Goal: Task Accomplishment & Management: Use online tool/utility

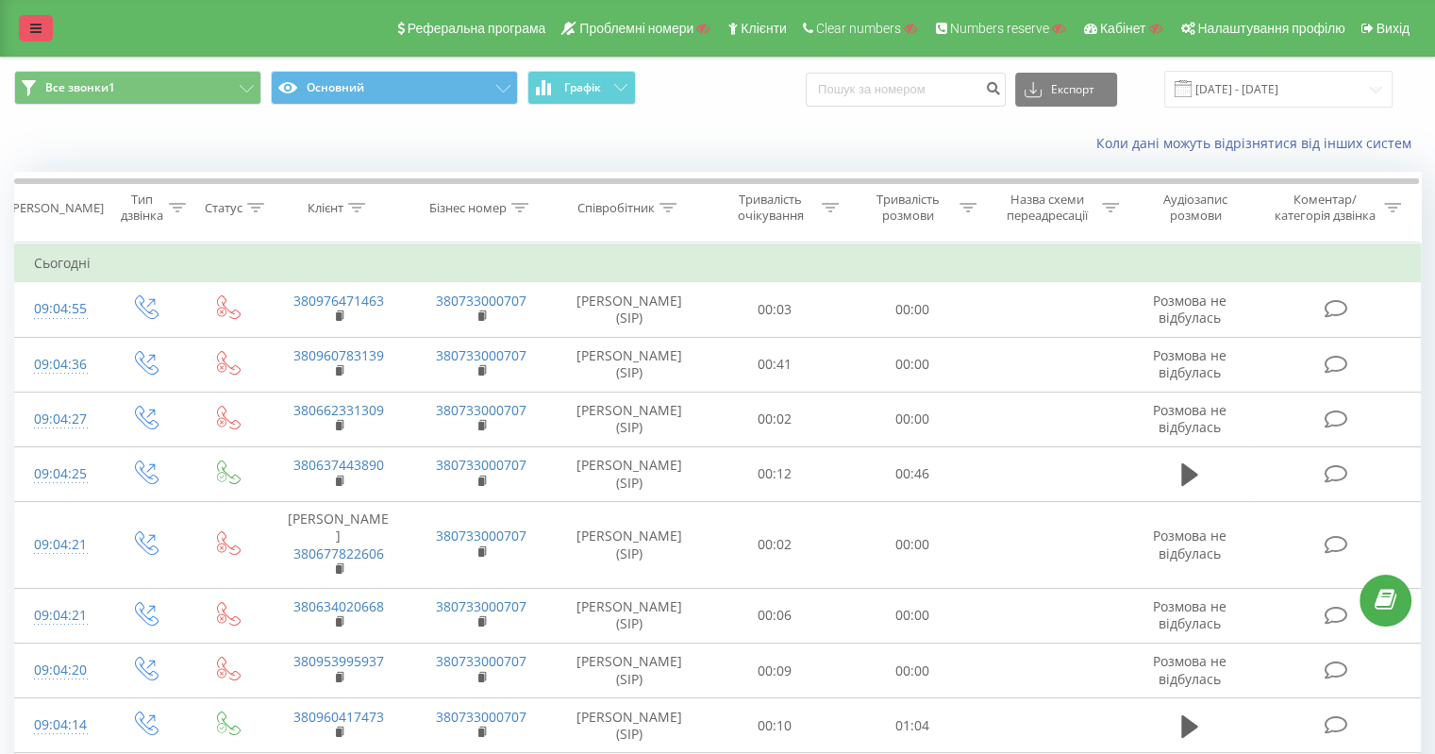
click at [26, 17] on link at bounding box center [36, 28] width 34 height 26
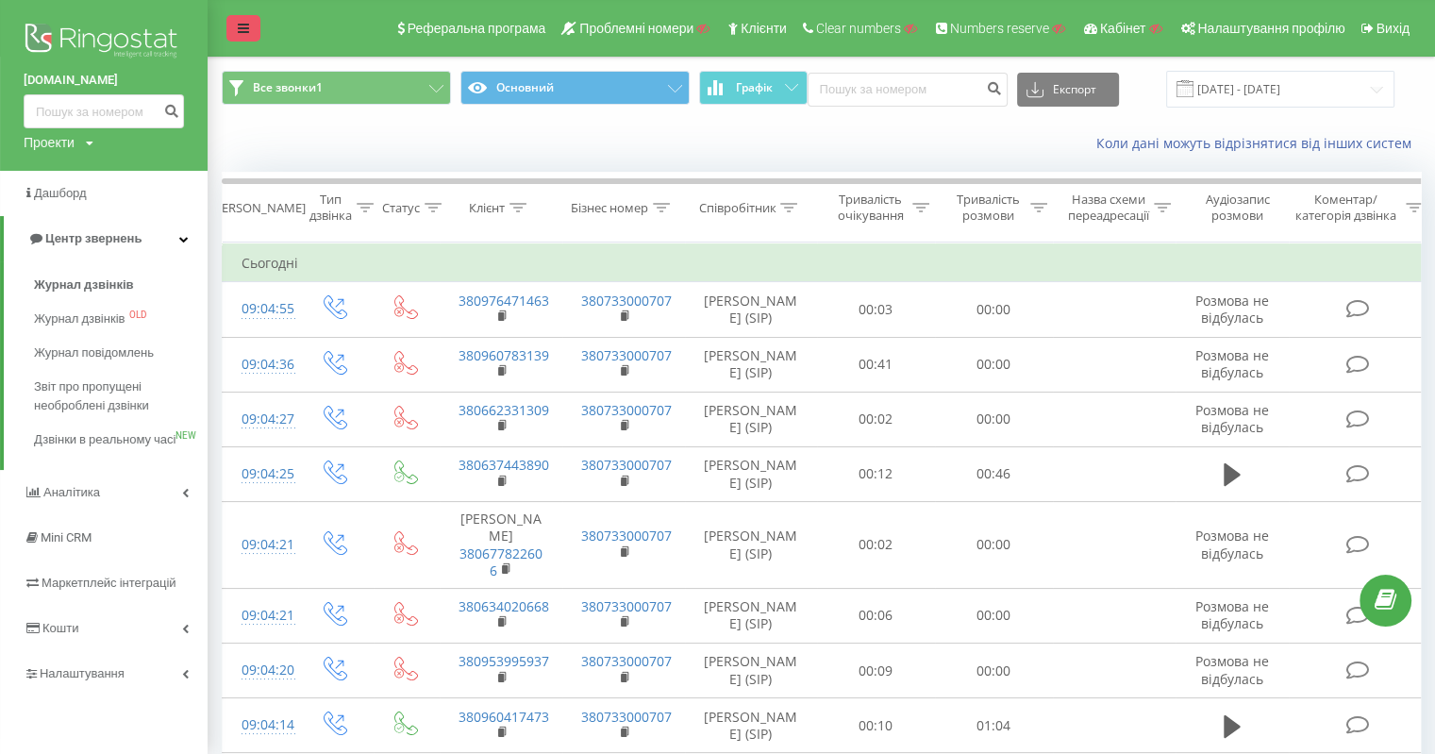
click at [249, 25] on link at bounding box center [243, 28] width 34 height 26
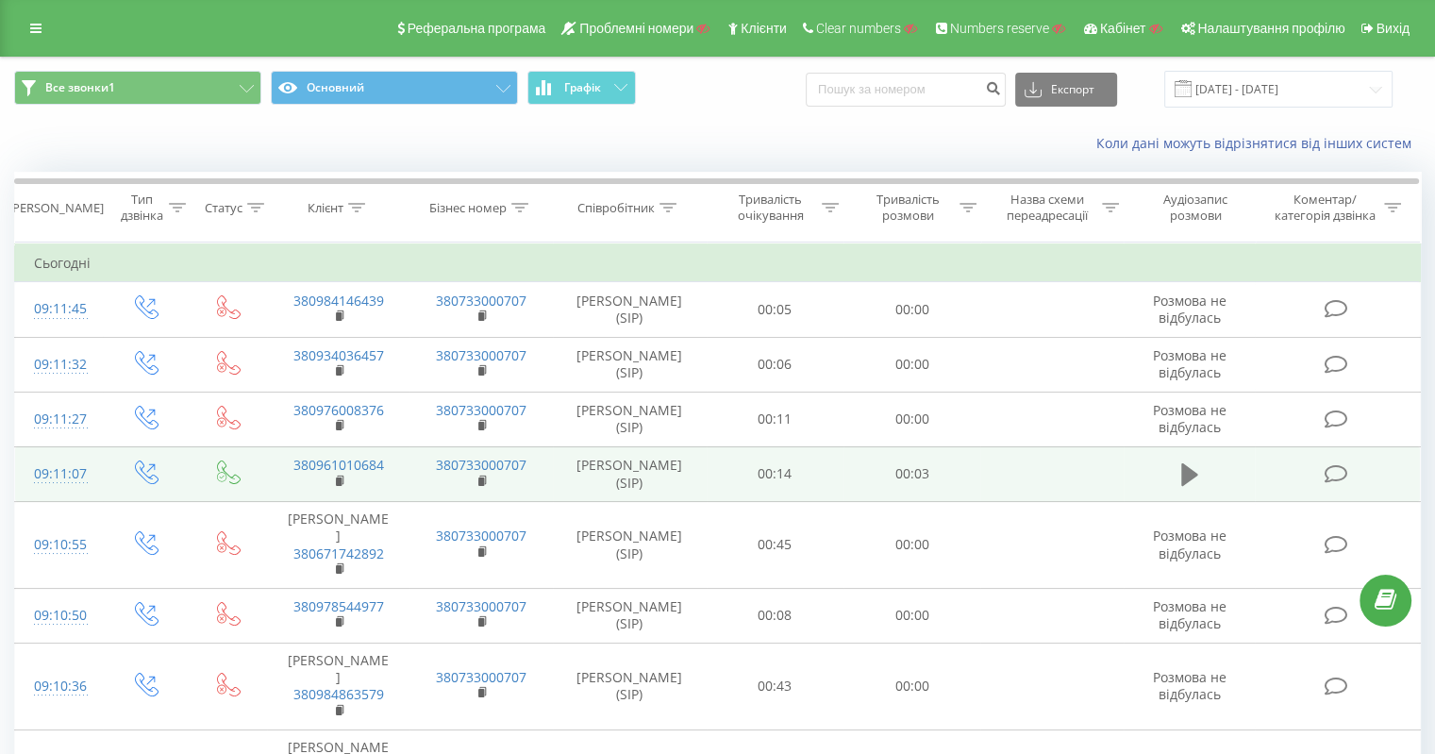
click at [1200, 489] on button at bounding box center [1189, 474] width 28 height 28
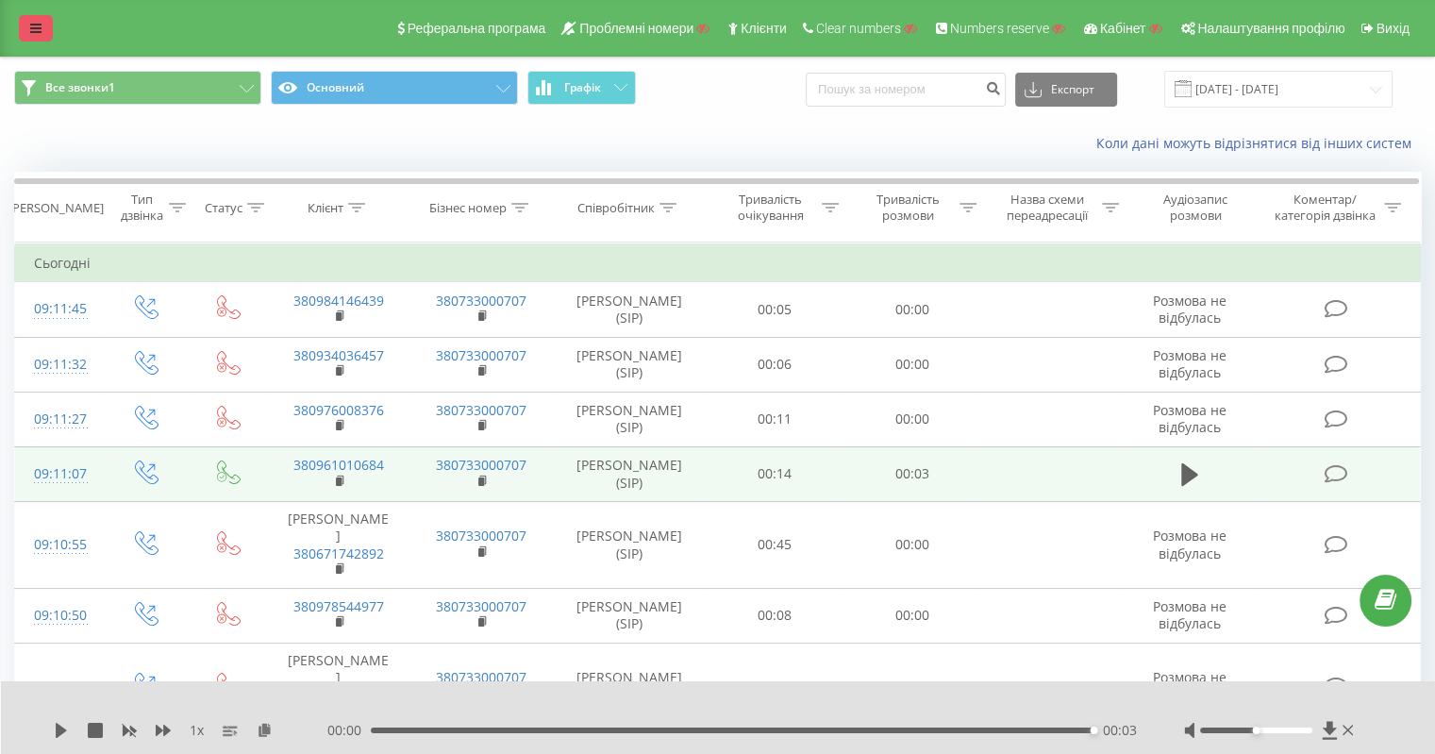
click at [20, 24] on link at bounding box center [36, 28] width 34 height 26
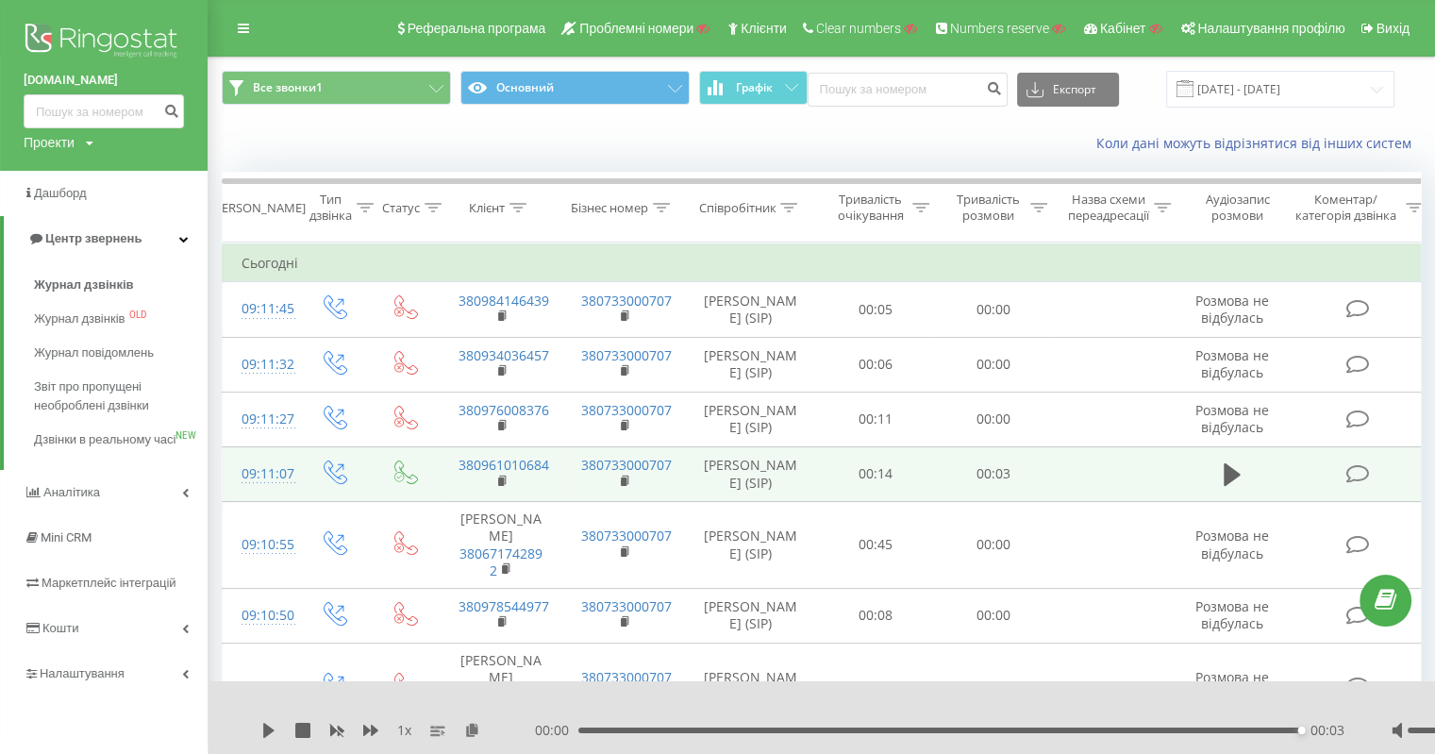
drag, startPoint x: 21, startPoint y: 75, endPoint x: 162, endPoint y: 82, distance: 141.6
click at [162, 82] on div "merezha-prava.com.ua Проекти Пошук" at bounding box center [104, 85] width 208 height 171
copy link "[DOMAIN_NAME]"
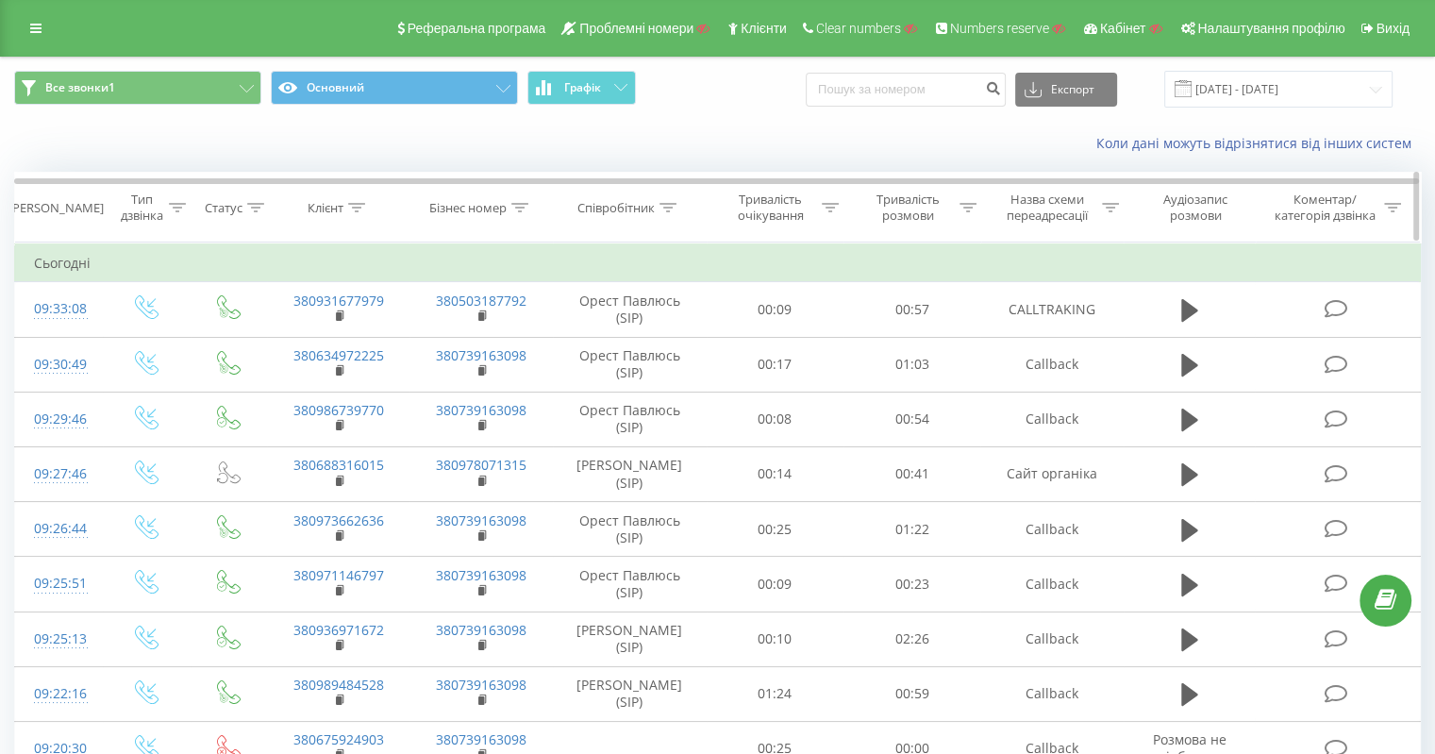
click at [260, 208] on icon at bounding box center [255, 207] width 17 height 9
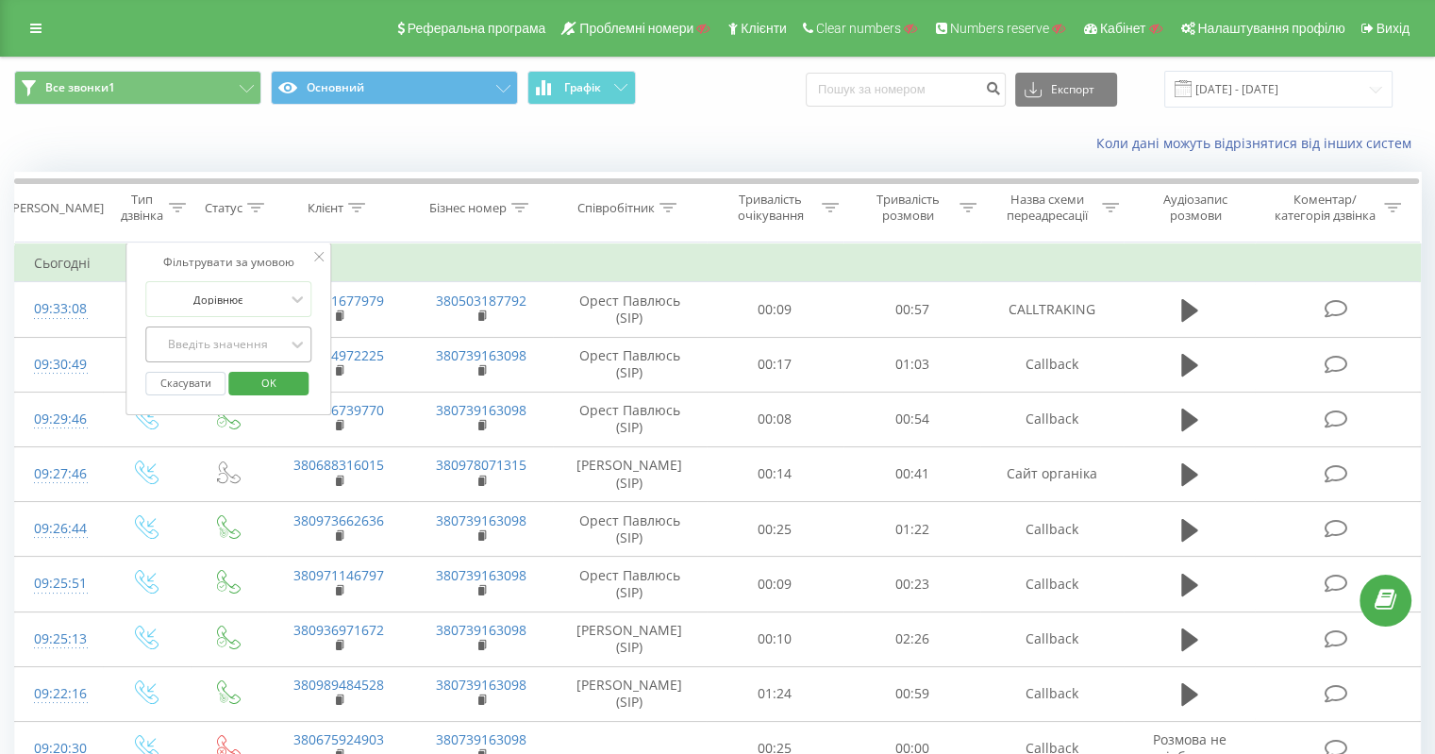
click at [231, 337] on div "Введіть значення" at bounding box center [219, 344] width 134 height 15
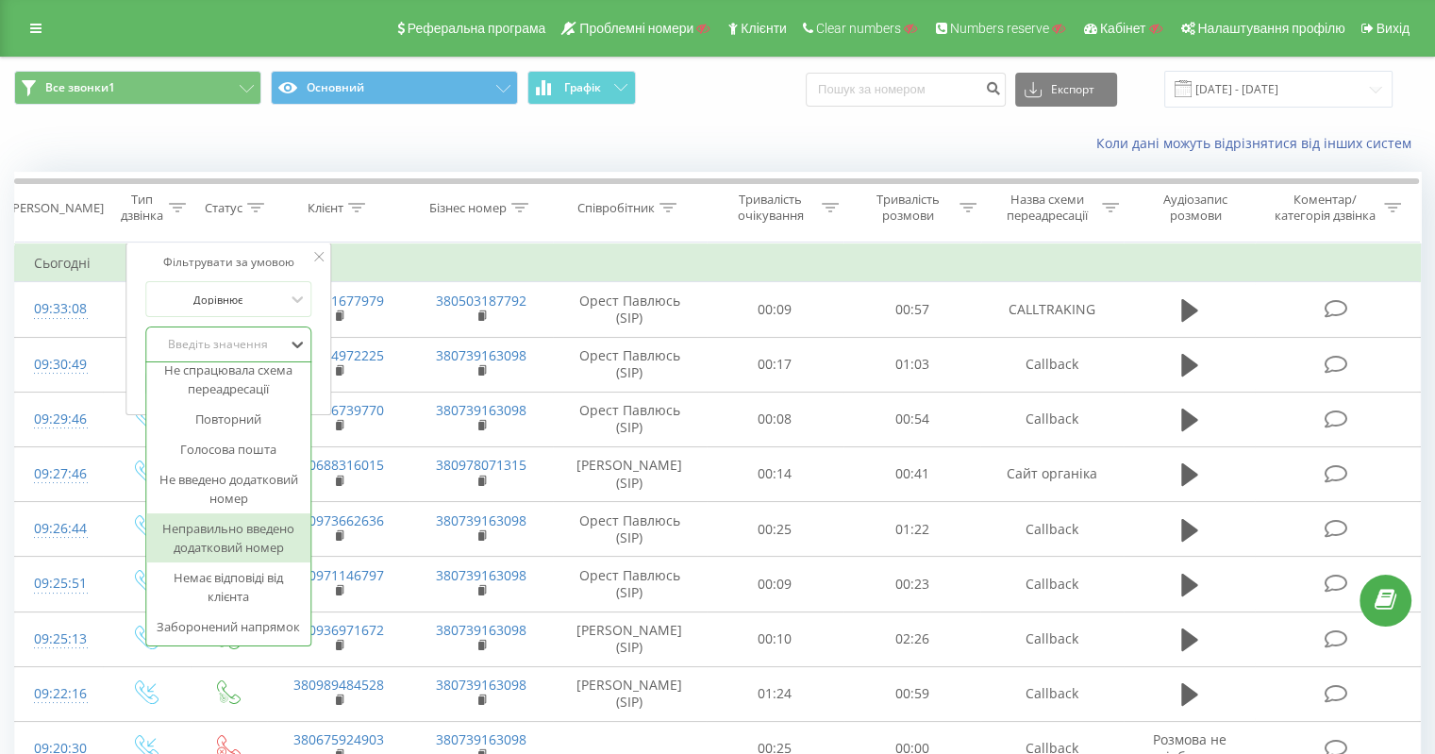
scroll to position [166, 0]
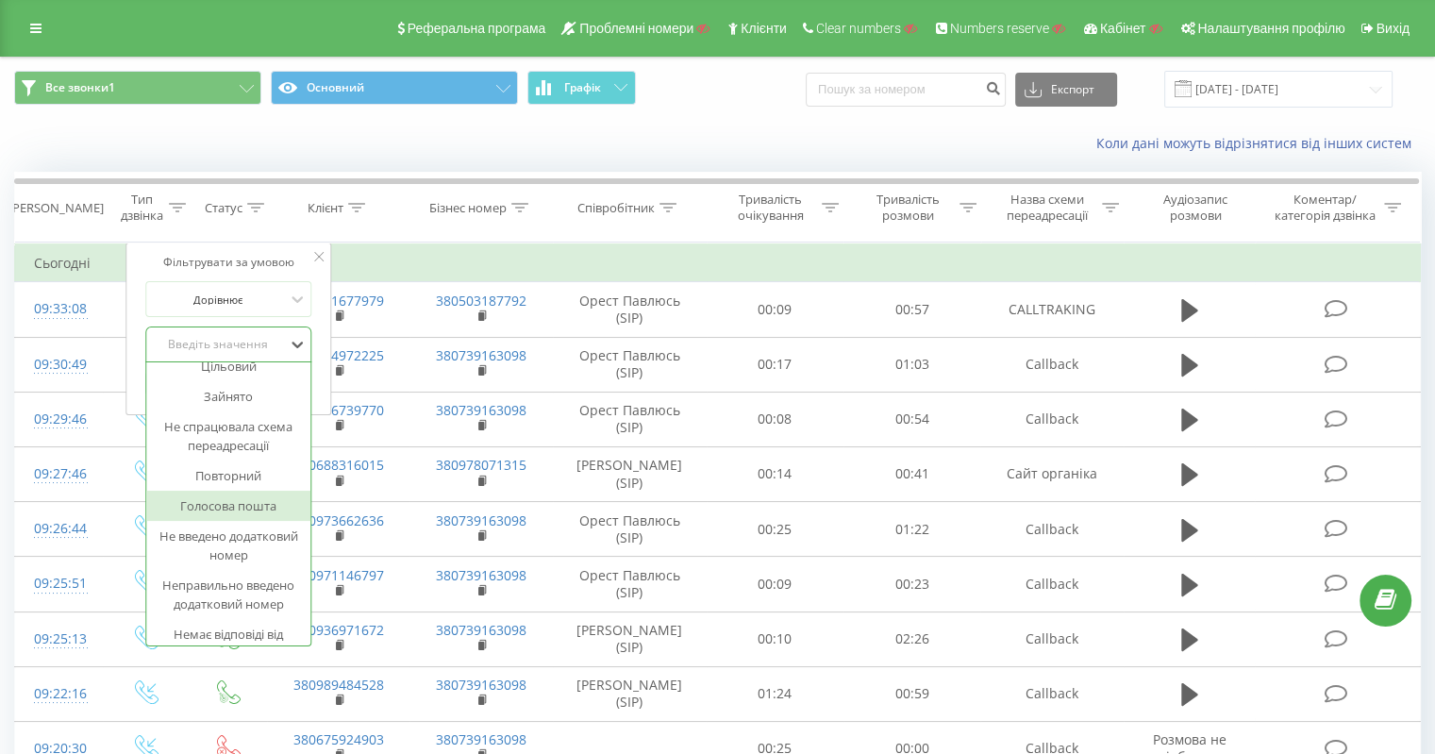
click at [232, 505] on div "Голосова пошта" at bounding box center [229, 506] width 164 height 30
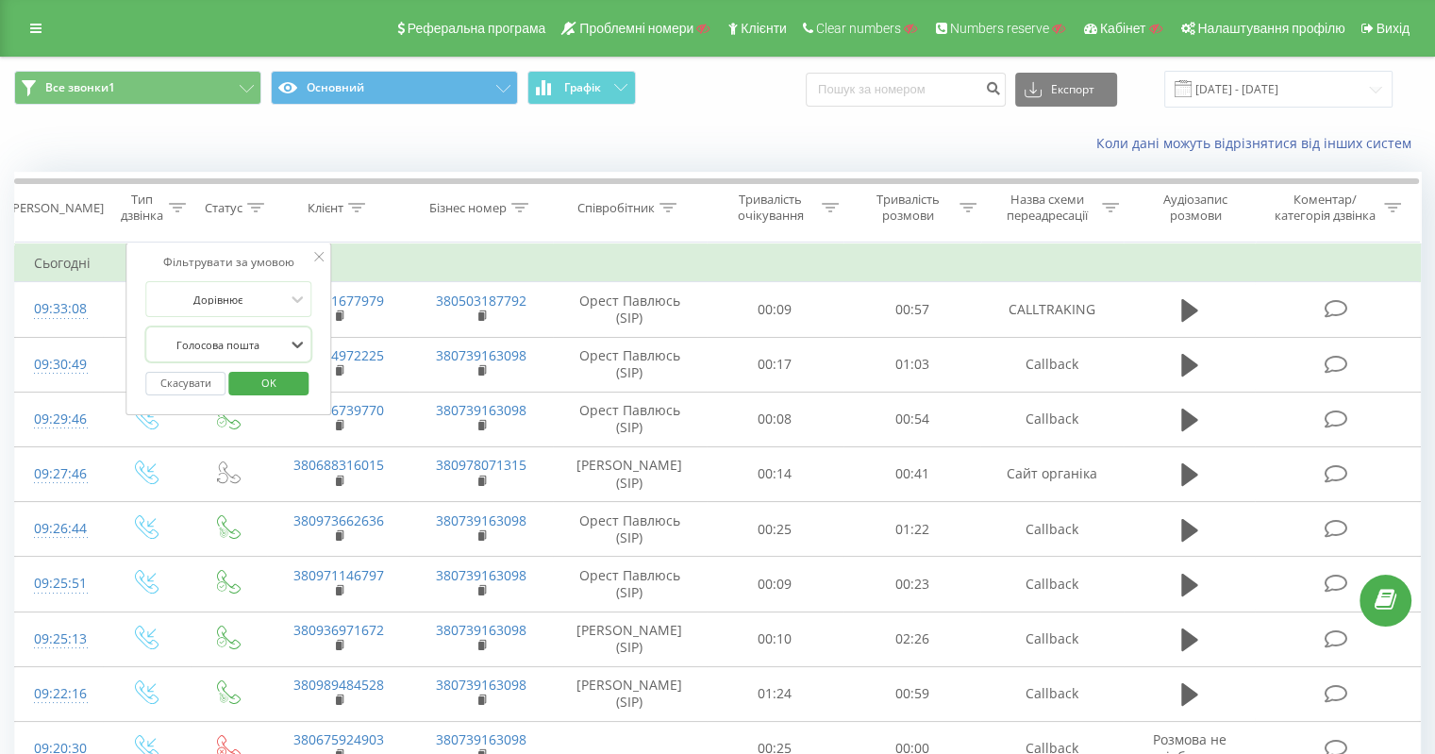
click at [269, 377] on span "OK" at bounding box center [268, 382] width 53 height 29
